Goal: Task Accomplishment & Management: Use online tool/utility

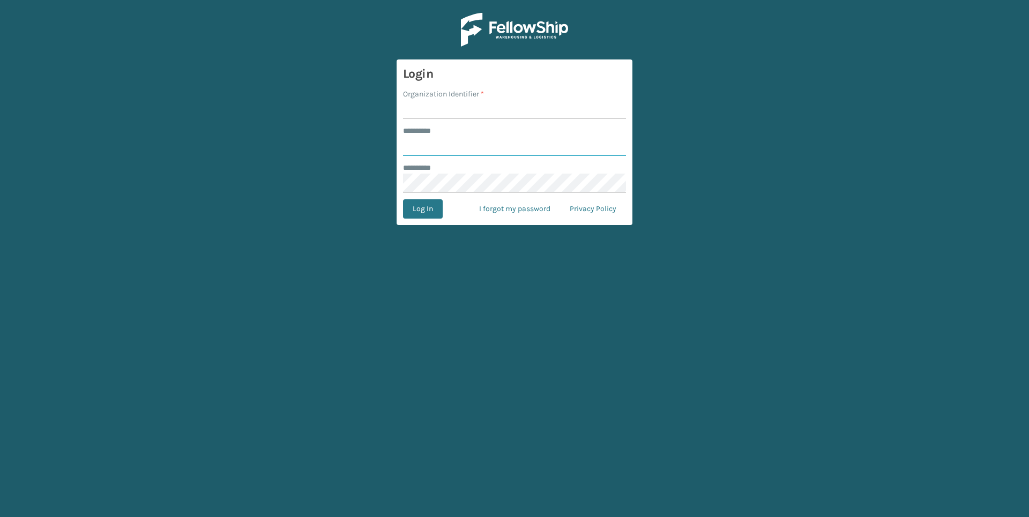
type input "******"
click at [484, 115] on input "Organization Identifier *" at bounding box center [514, 109] width 223 height 19
type input "Foamtex"
click at [434, 212] on button "Log In" at bounding box center [423, 208] width 40 height 19
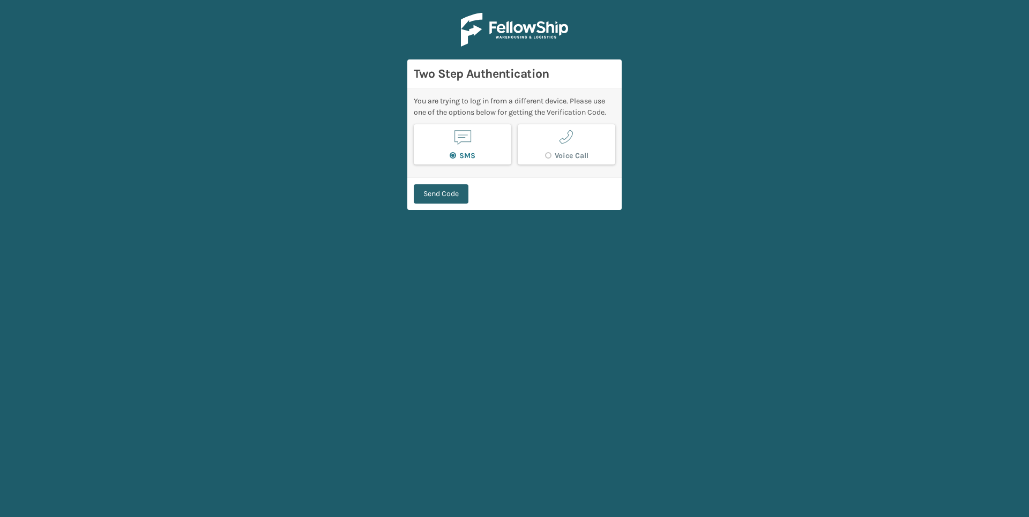
click at [438, 189] on button "Send Code" at bounding box center [441, 193] width 55 height 19
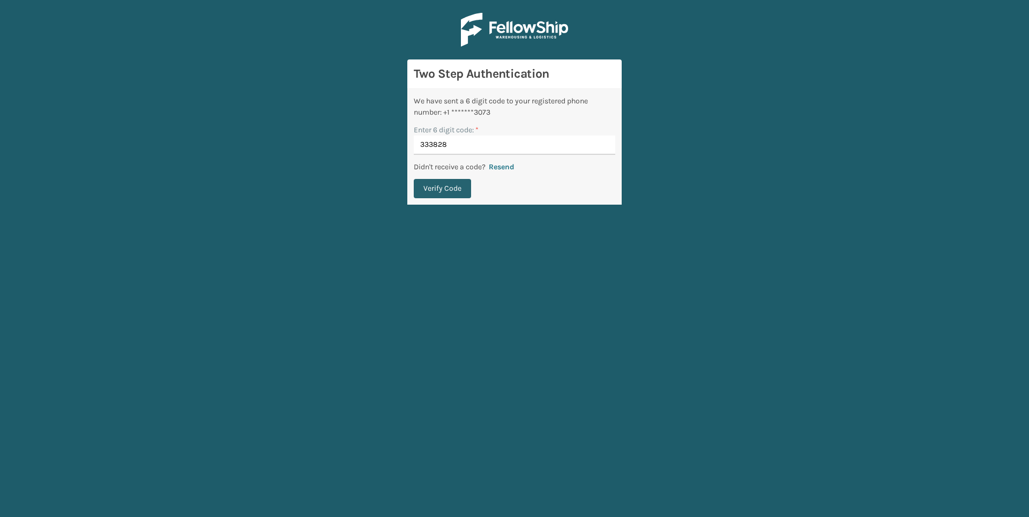
type input "333828"
click at [460, 183] on button "Verify Code" at bounding box center [442, 188] width 57 height 19
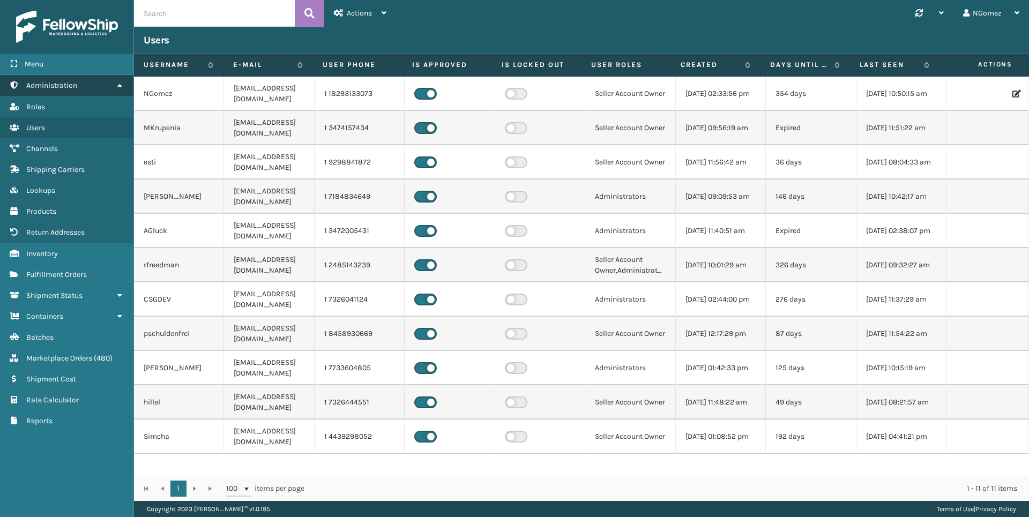
click at [93, 85] on link "Administration" at bounding box center [66, 85] width 133 height 21
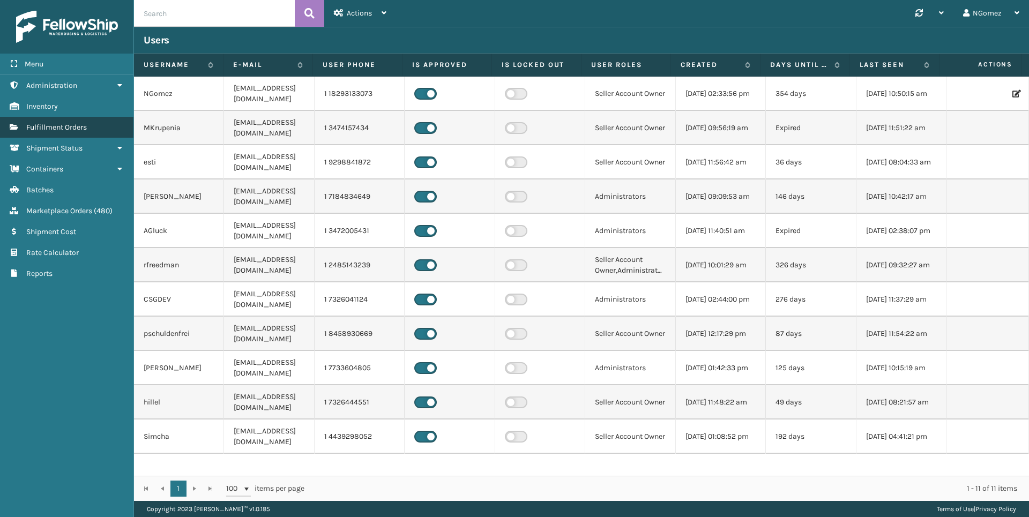
click at [87, 128] on span "Fulfillment Orders" at bounding box center [56, 127] width 61 height 9
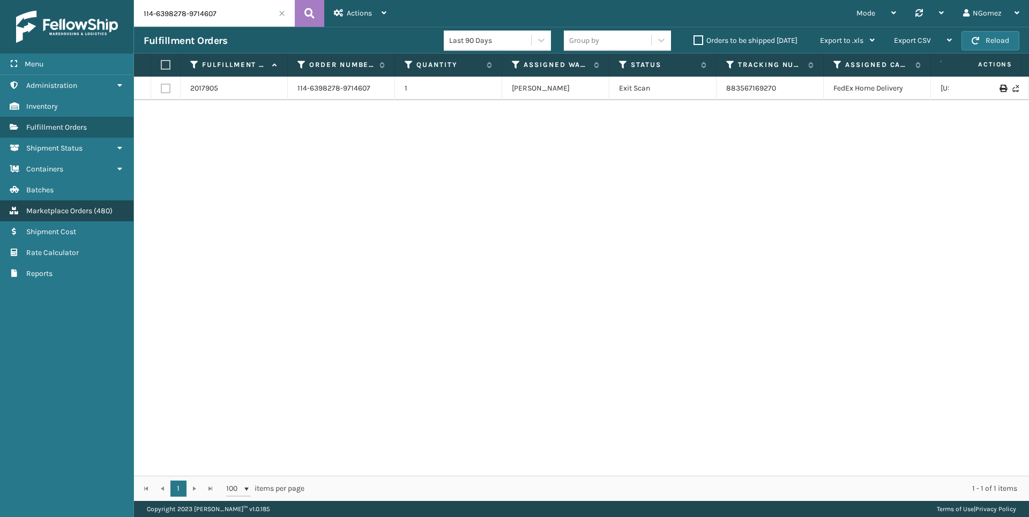
click at [88, 211] on span "Marketplace Orders" at bounding box center [59, 210] width 66 height 9
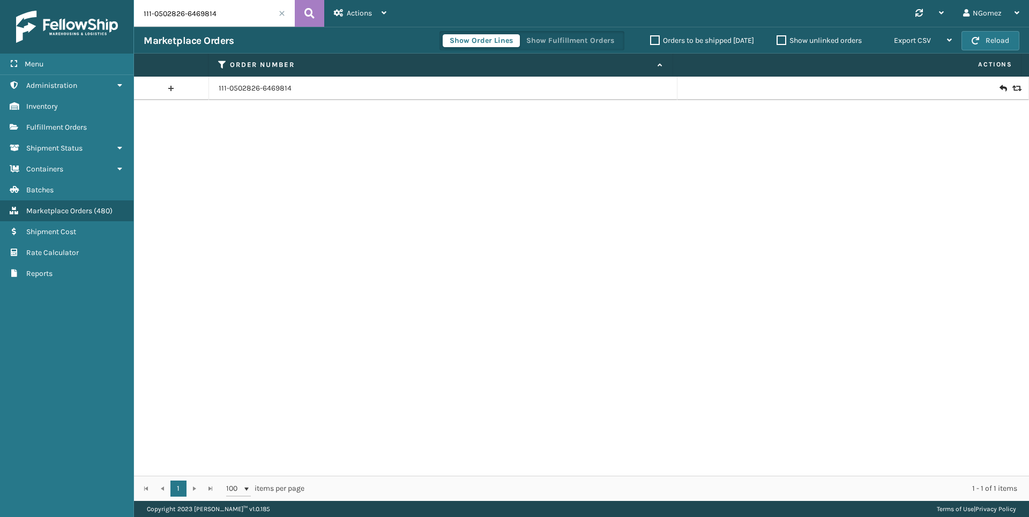
click at [165, 22] on input "111-0502826-6469814" at bounding box center [214, 13] width 161 height 27
paste input "111-0502826-6469814"
type input "111-0502826-6469814"
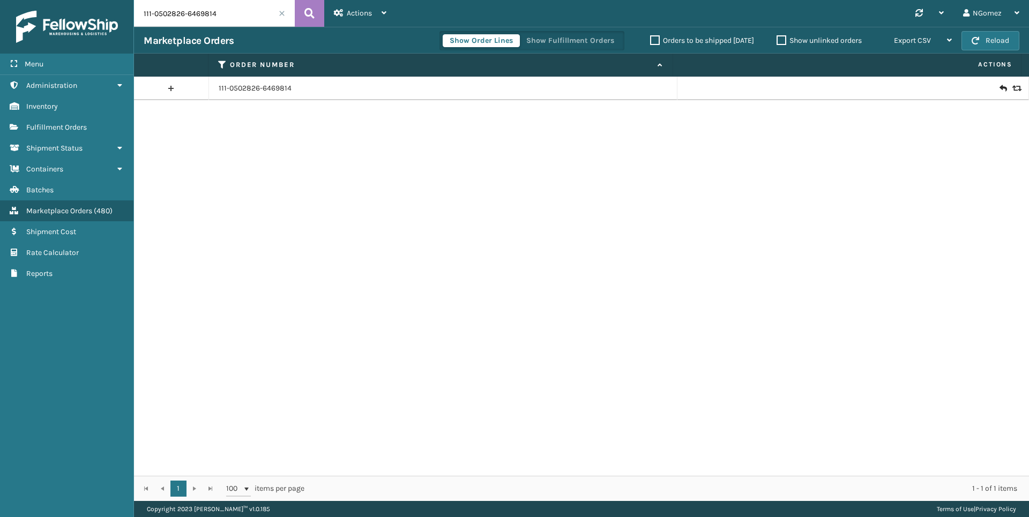
click at [864, 84] on div at bounding box center [853, 88] width 332 height 11
click at [864, 88] on icon at bounding box center [1002, 88] width 6 height 11
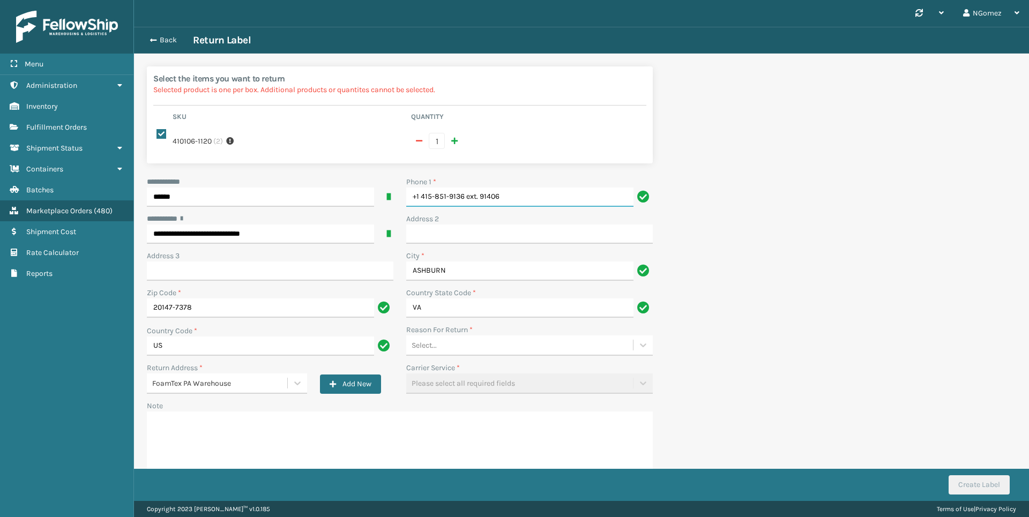
drag, startPoint x: 539, startPoint y: 201, endPoint x: 467, endPoint y: 198, distance: 72.4
click at [467, 198] on input "+1 415-851-9136 ext. 91406" at bounding box center [519, 197] width 227 height 19
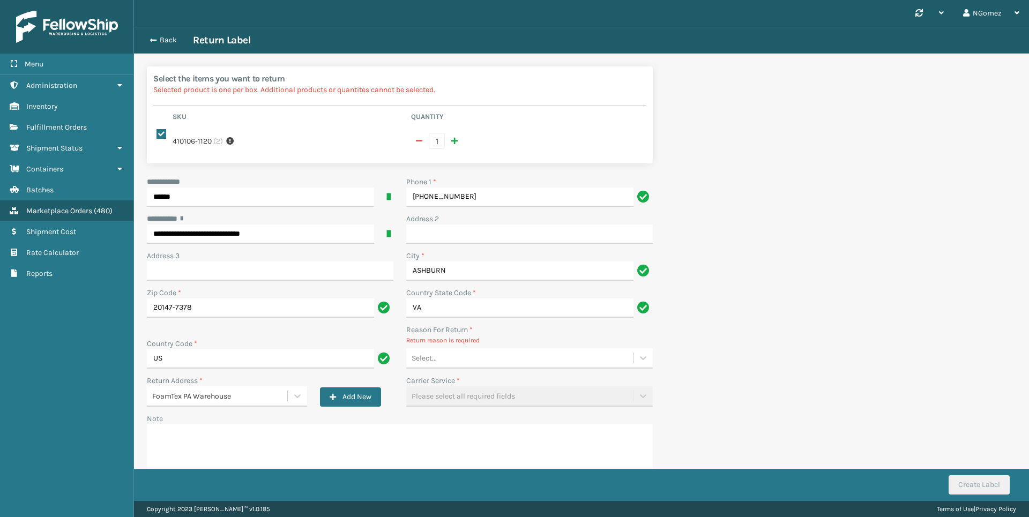
type input "[PHONE_NUMBER]"
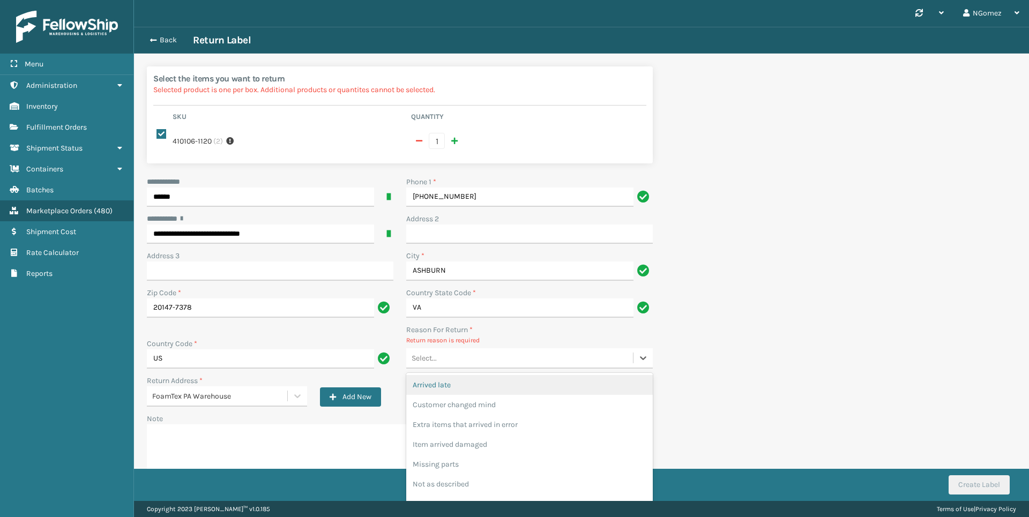
click at [496, 357] on div "Select..." at bounding box center [519, 358] width 227 height 18
click at [481, 399] on div "Customer changed mind" at bounding box center [529, 405] width 246 height 20
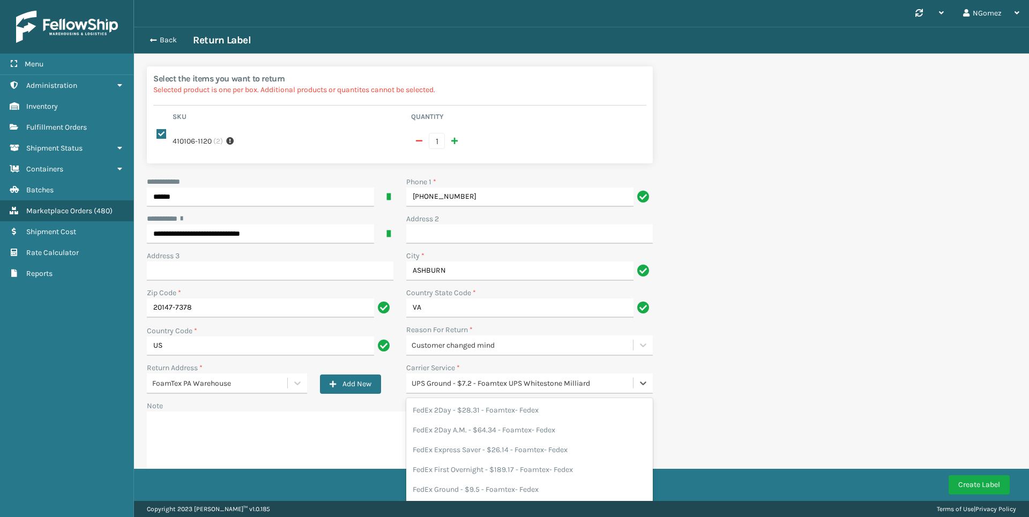
click at [587, 384] on div "UPS Ground - $7.2 - Foamtex UPS Whitestone Milliard" at bounding box center [523, 383] width 222 height 11
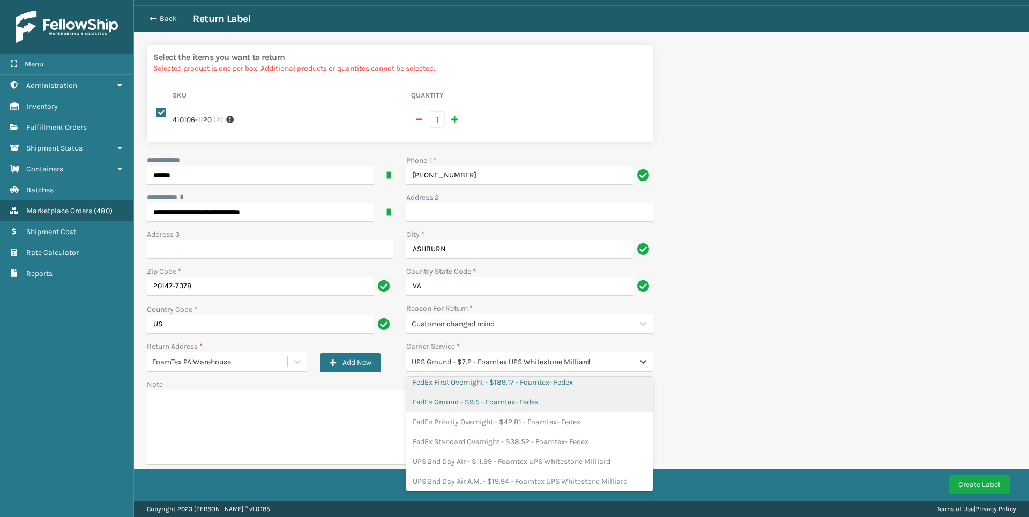
scroll to position [31, 0]
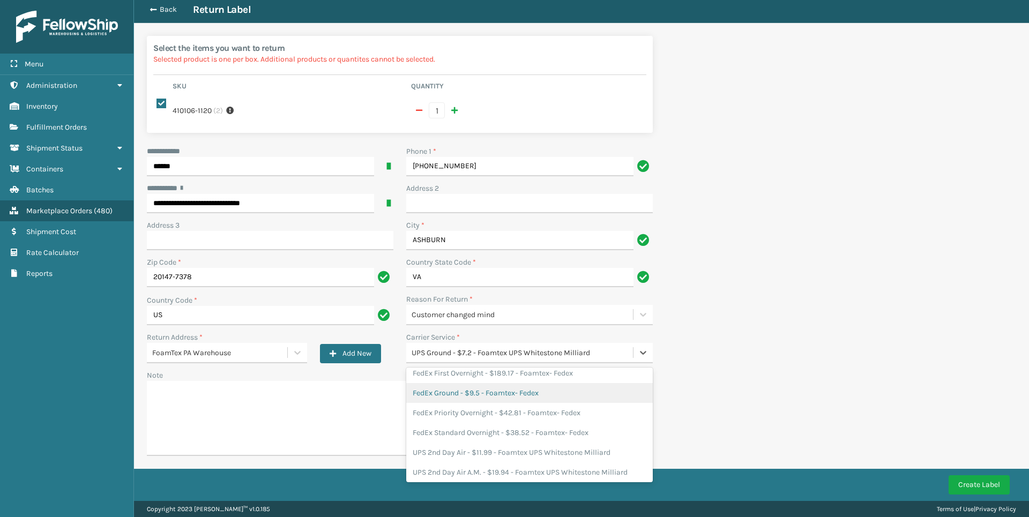
click at [513, 386] on div "FedEx Ground - $9.5 - Foamtex- Fedex" at bounding box center [529, 393] width 246 height 20
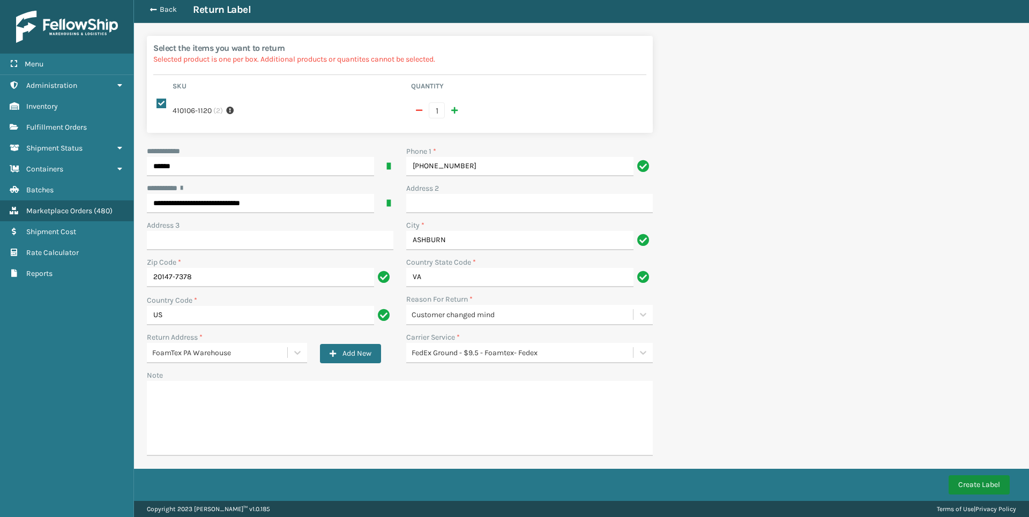
click at [864, 482] on button "Create Label" at bounding box center [978, 484] width 61 height 19
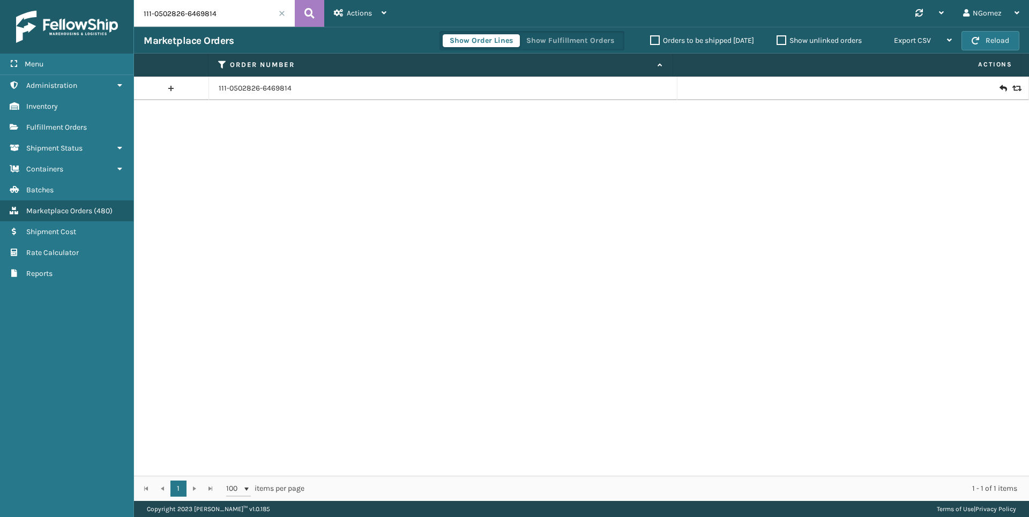
click at [165, 14] on input "111-0502826-6469814" at bounding box center [214, 13] width 161 height 27
click at [71, 129] on span "Fulfillment Orders" at bounding box center [56, 127] width 61 height 9
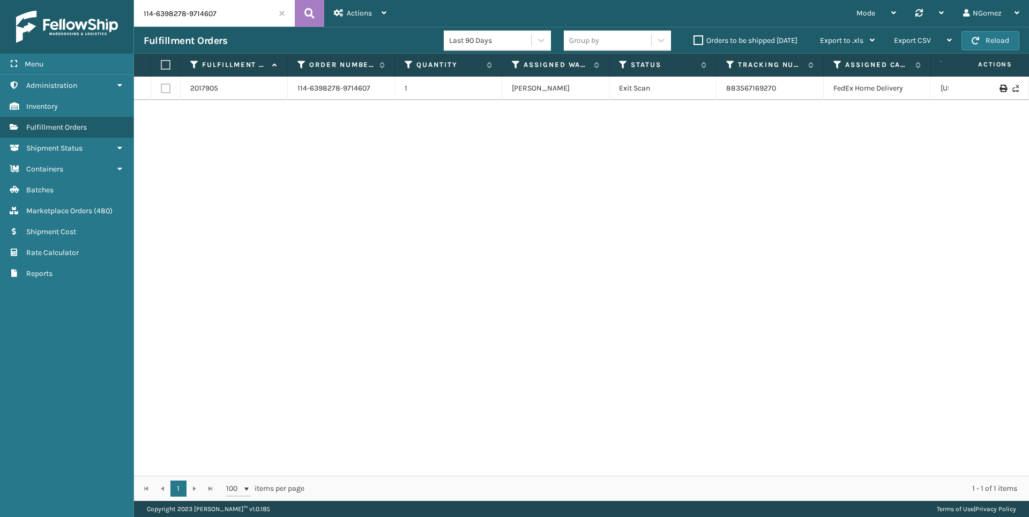
click at [180, 13] on input "114-6398278-9714607" at bounding box center [214, 13] width 161 height 27
paste input "8632304-0873805"
drag, startPoint x: 761, startPoint y: 94, endPoint x: 746, endPoint y: 106, distance: 19.4
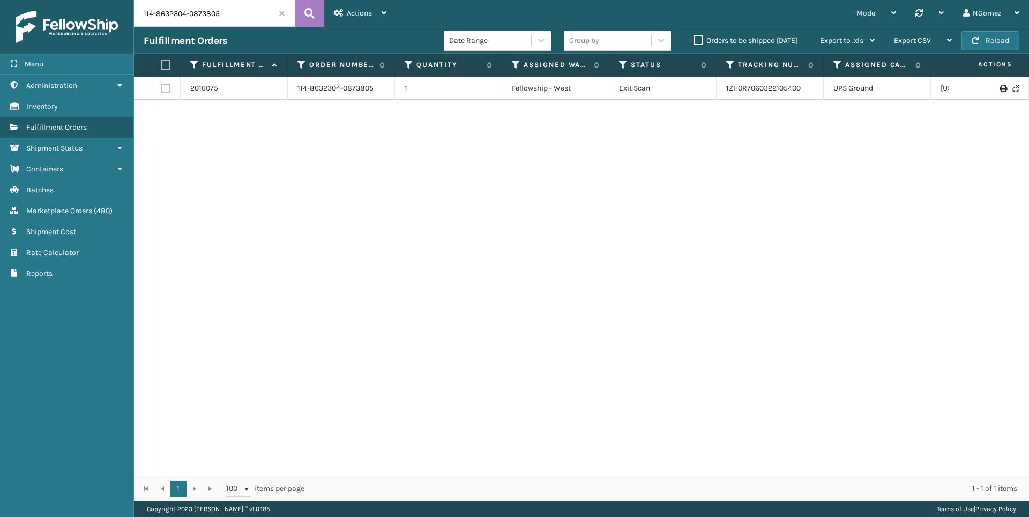
click at [746, 106] on div "2016075 114-8632304-0873805 1 Fellowship - West Exit Scan 1ZH0R7060322105400 UP…" at bounding box center [581, 276] width 895 height 399
click at [749, 88] on link "1ZH0R7060322105400" at bounding box center [763, 88] width 74 height 9
click at [195, 18] on input "114-8632304-0873805" at bounding box center [214, 13] width 161 height 27
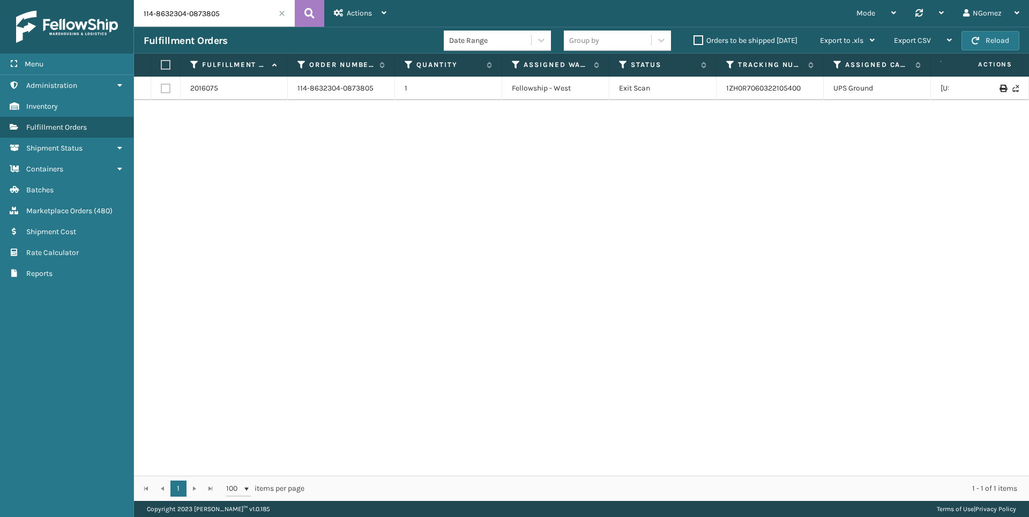
paste input "3743633-7463428"
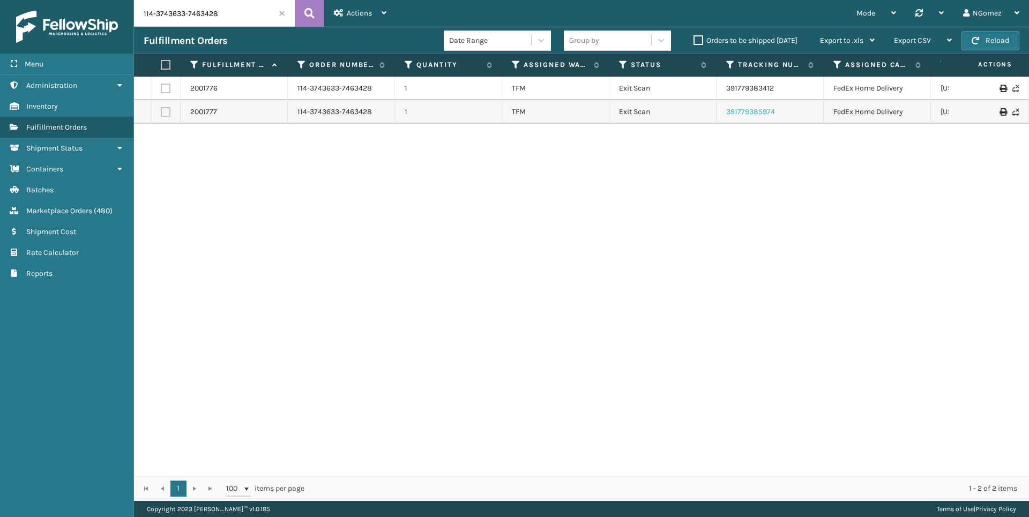
click at [765, 110] on link "391779385974" at bounding box center [750, 111] width 49 height 9
click at [766, 83] on td "391779383412" at bounding box center [769, 89] width 107 height 24
click at [768, 85] on link "391779383412" at bounding box center [750, 88] width 48 height 9
click at [221, 13] on input "114-3743633-7463428" at bounding box center [214, 13] width 161 height 27
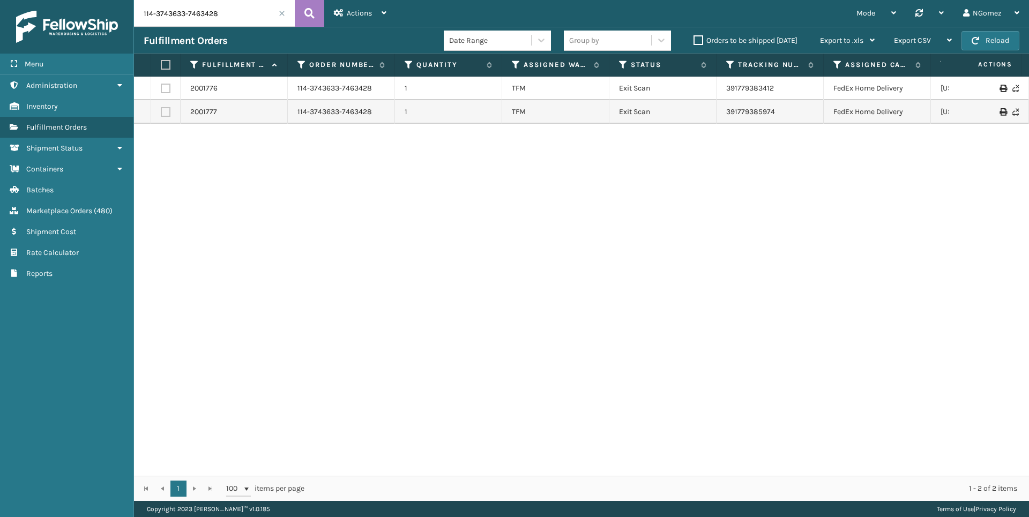
click at [221, 13] on input "114-3743633-7463428" at bounding box center [214, 13] width 161 height 27
paste input "1-5846606-3501021"
paste input "111-5846606-3501021"
click at [768, 113] on link "1ZH0R7060321151273" at bounding box center [761, 117] width 71 height 9
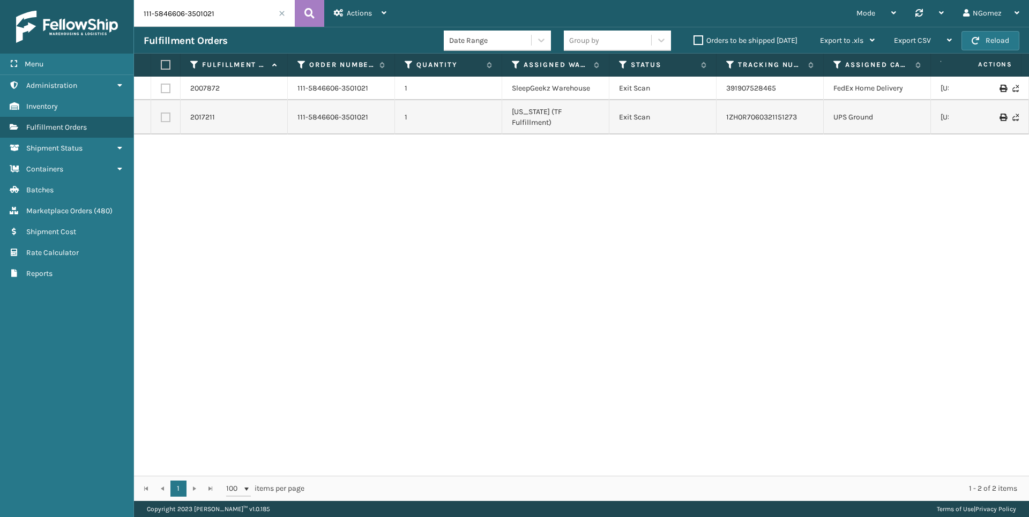
click at [162, 14] on input "111-5846606-3501021" at bounding box center [214, 13] width 161 height 27
paste input "3321482-4618653"
click at [197, 13] on input "111-3321482-4618653" at bounding box center [214, 13] width 161 height 27
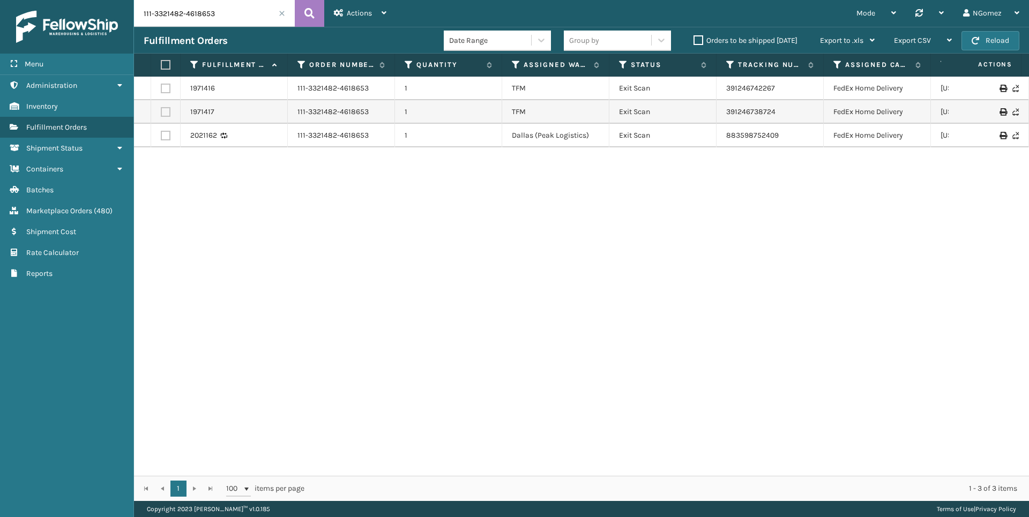
click at [197, 13] on input "111-3321482-4618653" at bounding box center [214, 13] width 161 height 27
paste input "850787-5657025"
type input "111-3850787-5657025"
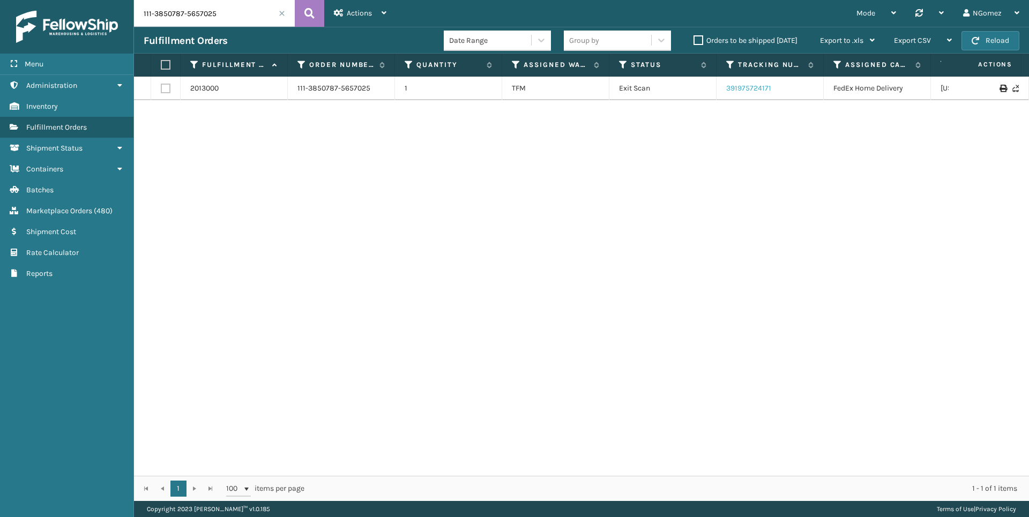
click at [754, 87] on link "391975724171" at bounding box center [748, 88] width 45 height 9
